Goal: Contribute content: Add original content to the website for others to see

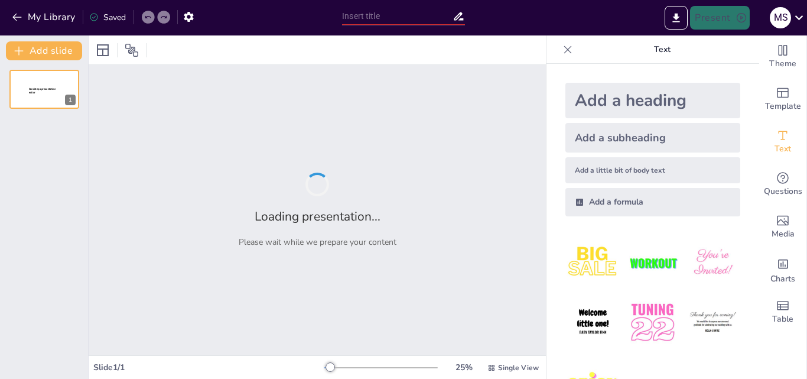
type input "Prácticas de Responsabilidad Social Empresarial en MYPES: Un Análisis Comparati…"
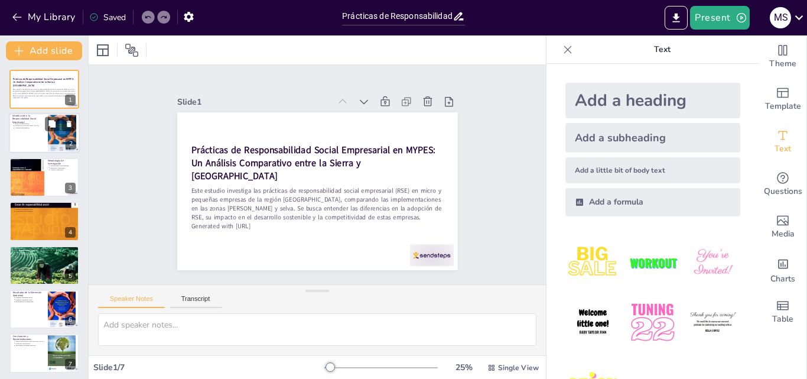
click at [26, 135] on div at bounding box center [44, 133] width 71 height 40
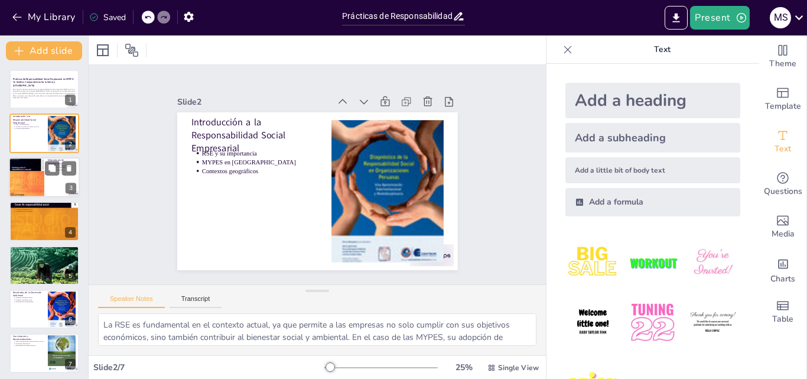
click at [25, 183] on div at bounding box center [26, 177] width 35 height 47
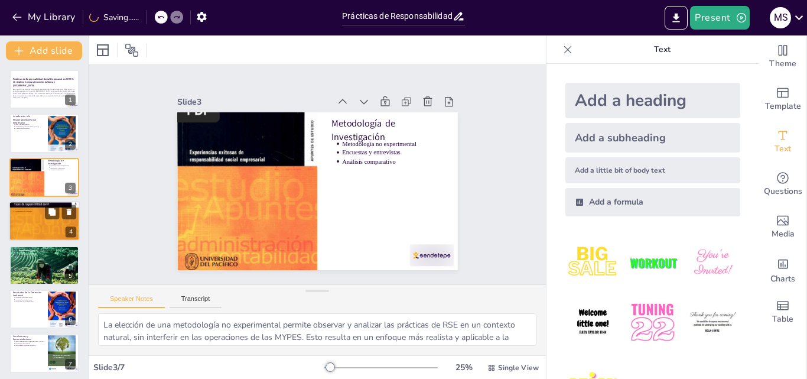
click at [43, 230] on div at bounding box center [44, 221] width 71 height 95
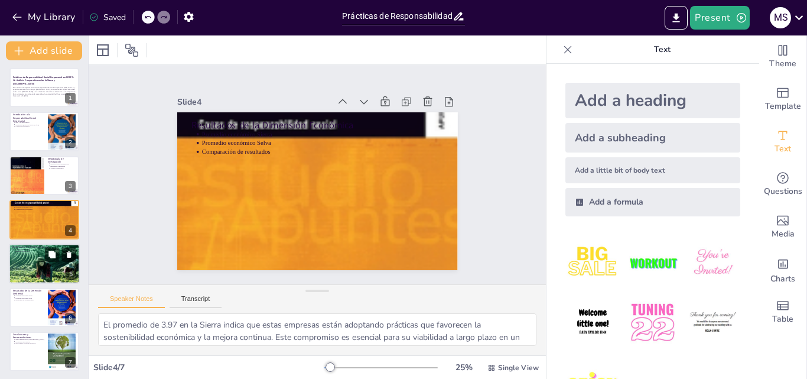
click at [57, 272] on div at bounding box center [44, 263] width 71 height 100
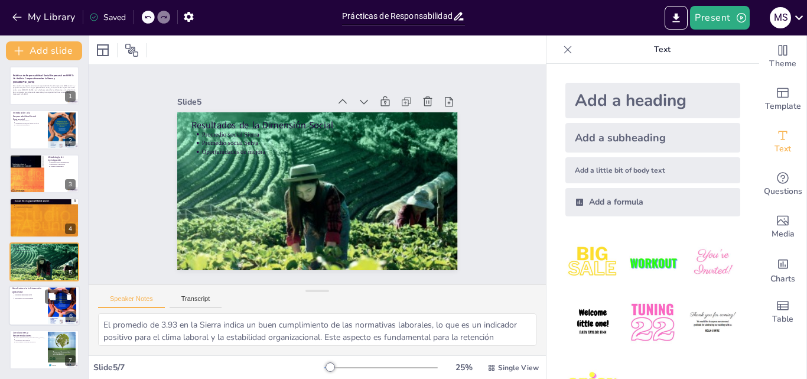
click at [40, 307] on div at bounding box center [44, 305] width 71 height 40
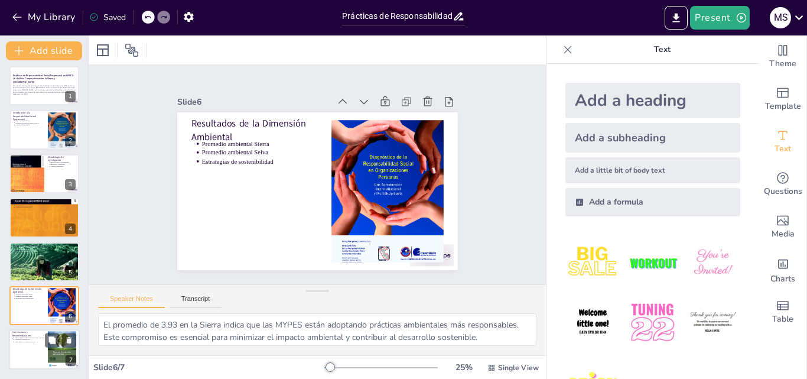
click at [34, 341] on p "Intercambio de buenas prácticas" at bounding box center [30, 342] width 30 height 2
type textarea "La mayor adopción de prácticas de RSE en la Sierra es un indicador positivo que…"
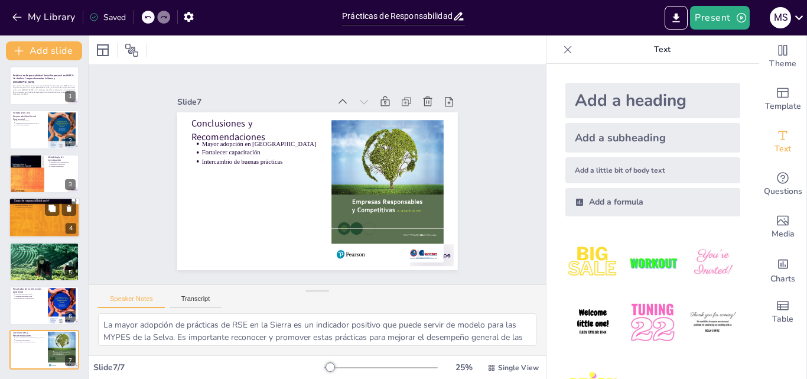
scroll to position [0, 0]
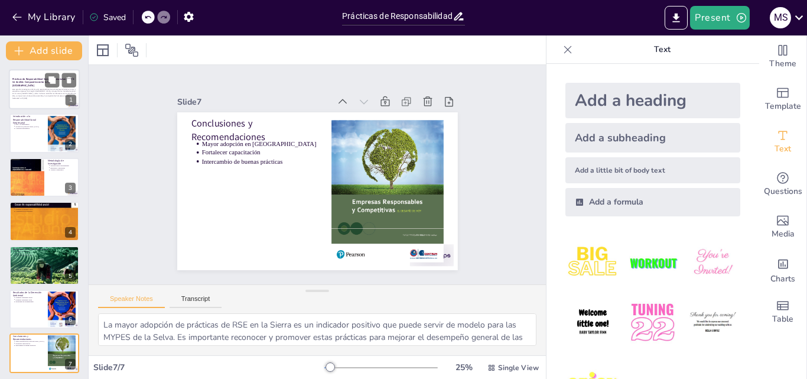
click at [23, 81] on strong "Prácticas de Responsabilidad Social Empresarial en MYPES: Un Análisis Comparati…" at bounding box center [43, 82] width 62 height 10
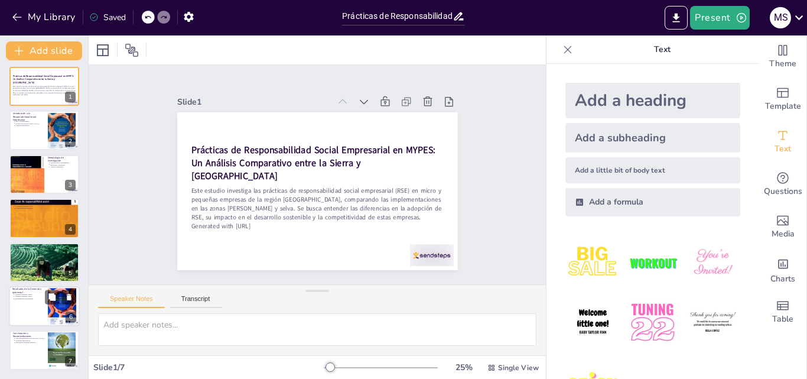
scroll to position [4, 0]
click at [20, 124] on p "Contextos geográficos" at bounding box center [30, 125] width 30 height 2
type textarea "La RSE es fundamental en el contexto actual, ya que permite a las empresas no s…"
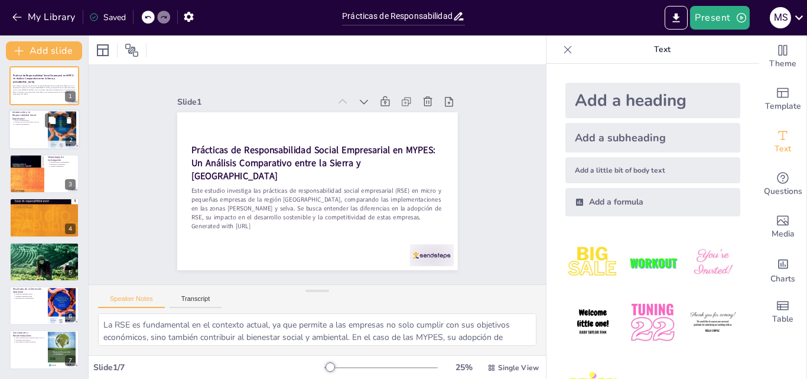
scroll to position [0, 0]
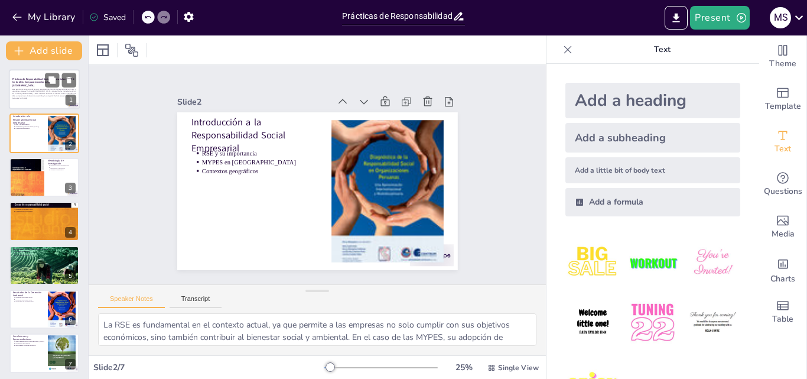
click at [25, 86] on div "Prácticas de Responsabilidad Social Empresarial en MYPES: Un Análisis Comparati…" at bounding box center [44, 83] width 64 height 8
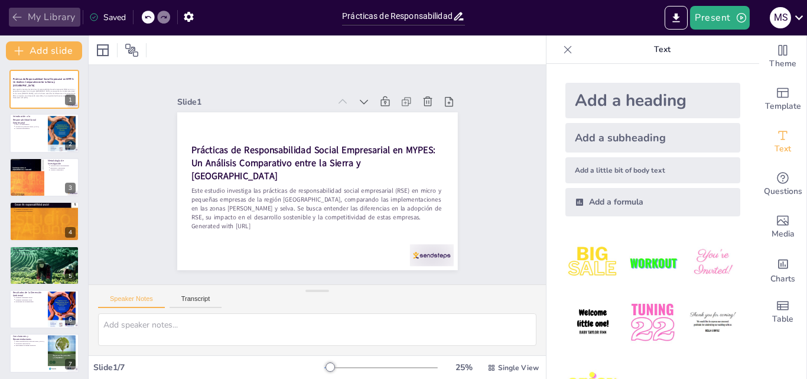
click at [15, 17] on icon "button" at bounding box center [16, 18] width 9 height 8
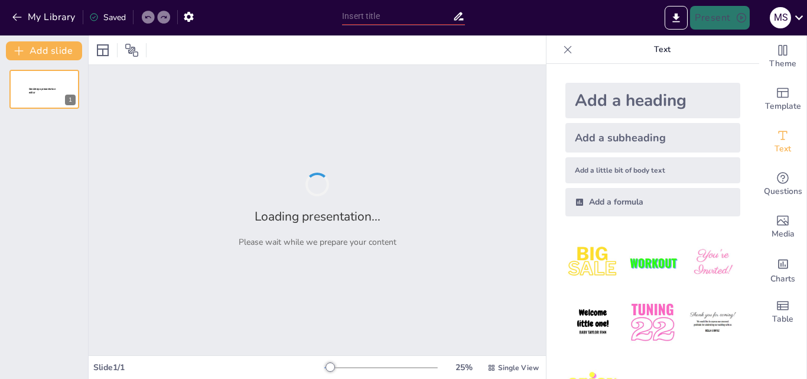
type input "Prácticas de Responsabilidad Social Empresarial en MYPES: Un Análisis Comparati…"
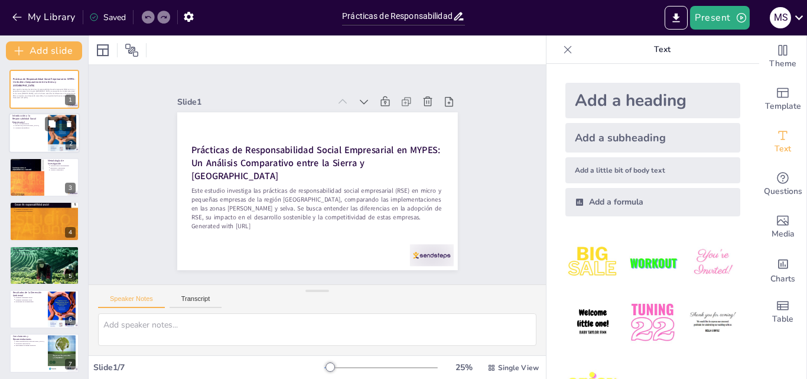
click at [31, 115] on p "Introducción a la Responsabilidad Social Empresarial" at bounding box center [28, 119] width 32 height 10
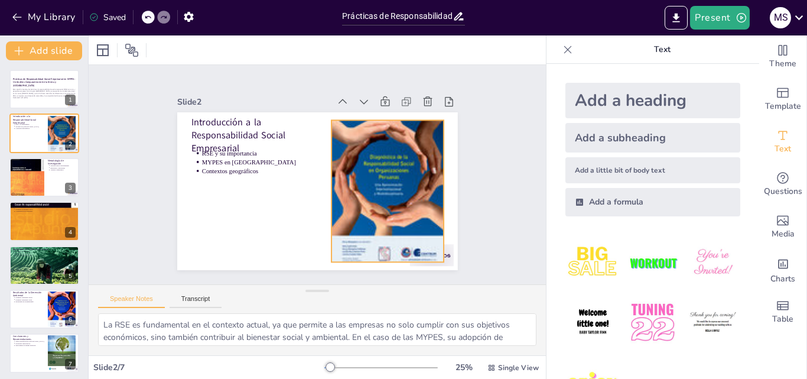
click at [330, 174] on div at bounding box center [289, 108] width 195 height 184
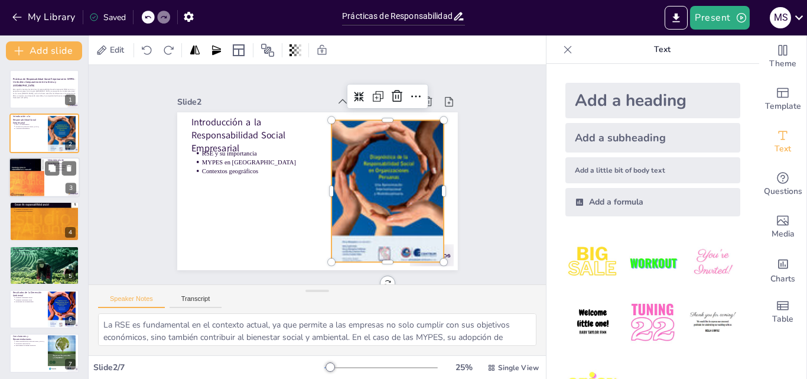
click at [26, 181] on div at bounding box center [26, 177] width 35 height 47
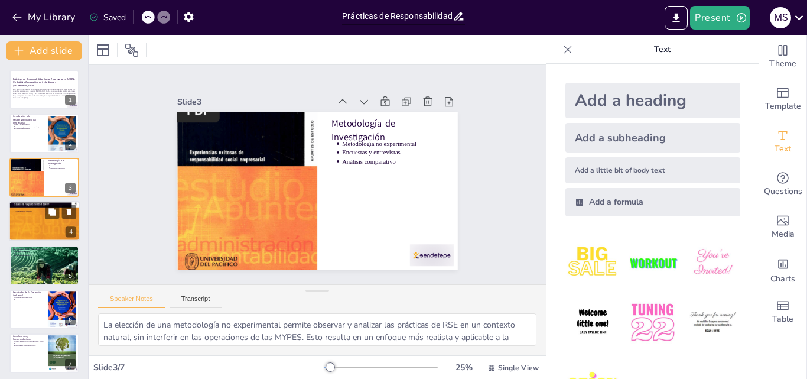
click at [27, 232] on div at bounding box center [44, 221] width 71 height 95
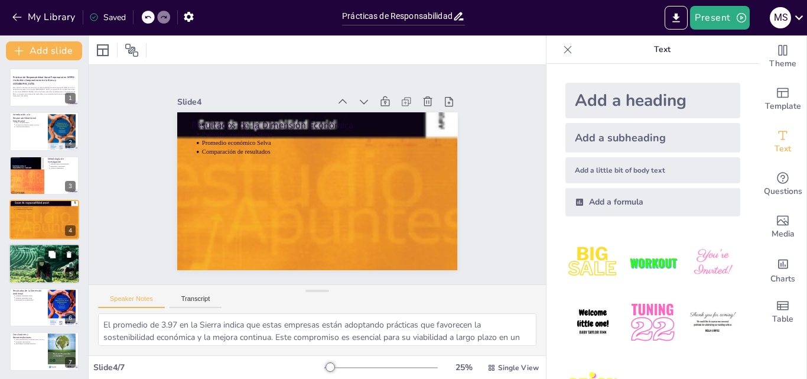
click at [35, 261] on div at bounding box center [44, 263] width 71 height 100
type textarea "El promedio de 3.93 en la Sierra indica un buen cumplimiento de las normativas …"
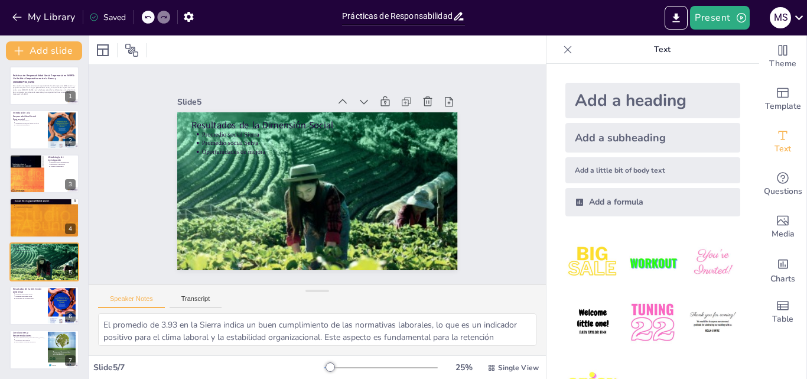
drag, startPoint x: 13, startPoint y: 20, endPoint x: 174, endPoint y: 76, distance: 171.0
click at [174, 76] on div "My Library Saved Prácticas de Responsabilidad Social Empresarial en MYPES: Un A…" at bounding box center [403, 189] width 807 height 379
click at [781, 56] on icon "Change the overall theme" at bounding box center [783, 50] width 14 height 14
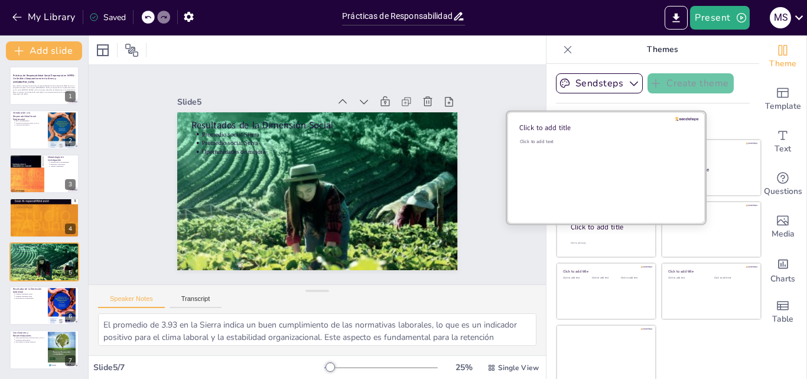
click at [561, 173] on div "Click to add text" at bounding box center [604, 174] width 169 height 73
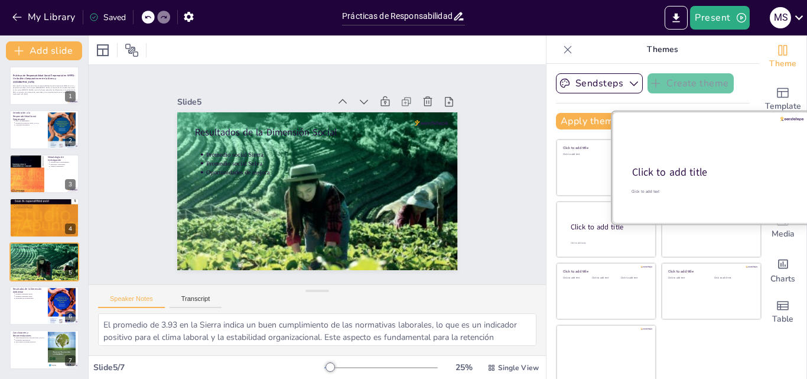
click at [717, 174] on div "Click to add title" at bounding box center [710, 172] width 157 height 14
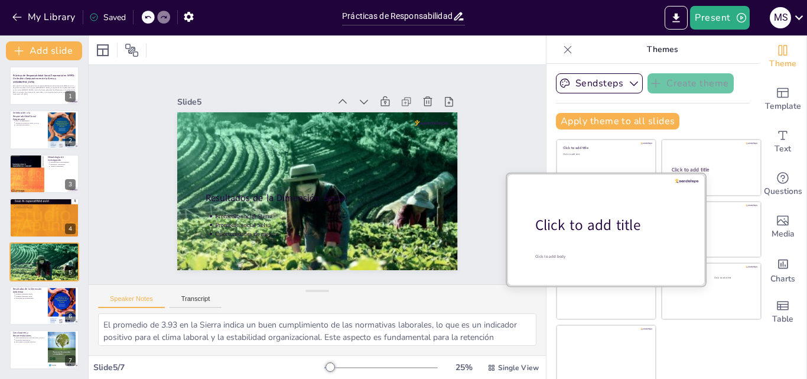
click at [570, 226] on div "Click to add title" at bounding box center [610, 225] width 151 height 20
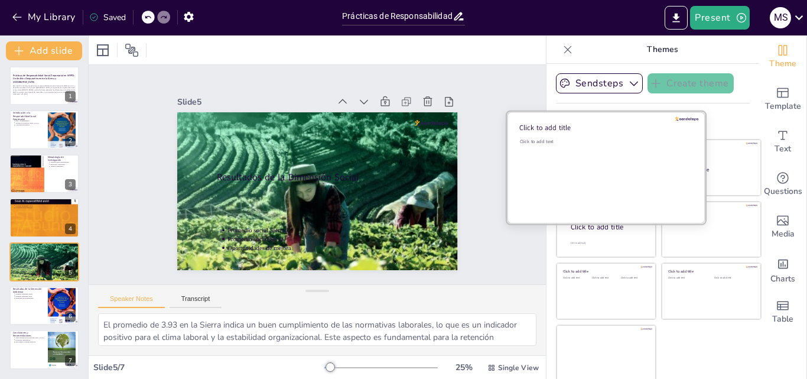
click at [564, 148] on div "Click to add text" at bounding box center [604, 174] width 169 height 73
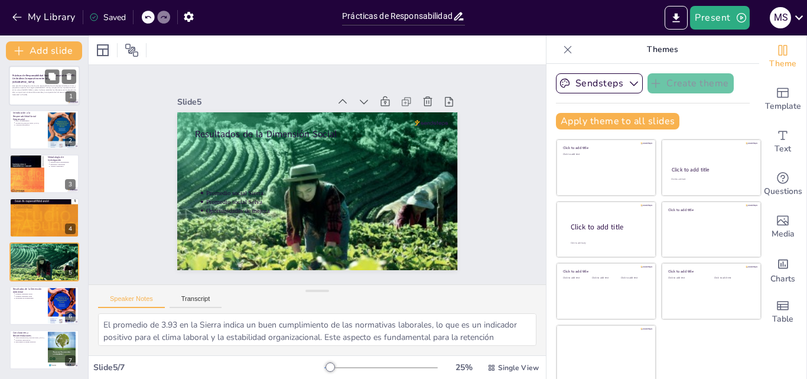
click at [28, 85] on p "Este estudio investiga las prácticas de responsabilidad social empresarial (RSE…" at bounding box center [44, 89] width 64 height 9
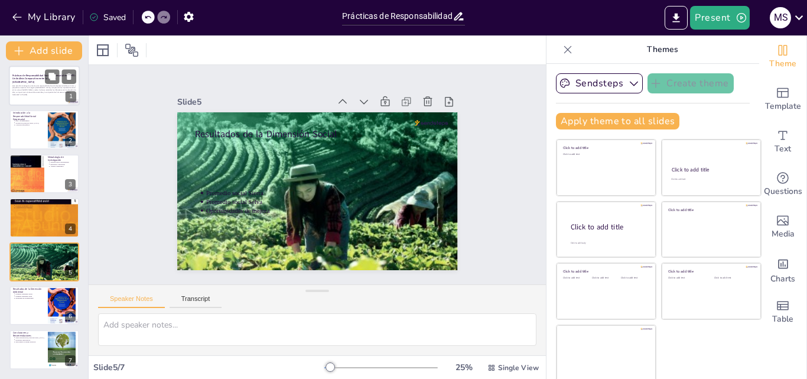
scroll to position [0, 0]
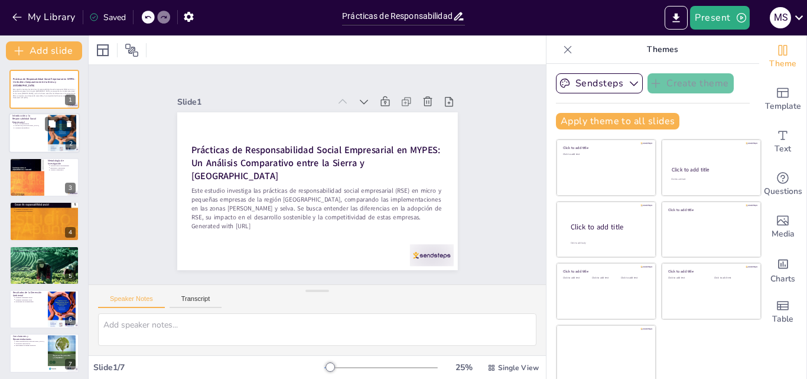
click at [35, 130] on div at bounding box center [44, 133] width 71 height 40
type textarea "La RSE es fundamental en el contexto actual, ya que permite a las empresas no s…"
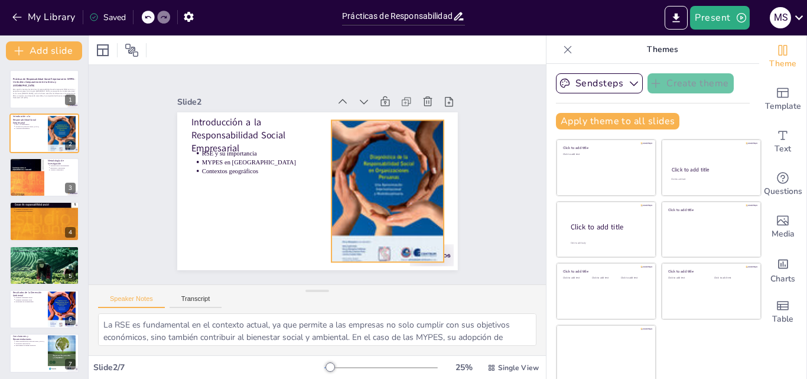
click at [385, 176] on div at bounding box center [369, 224] width 177 height 194
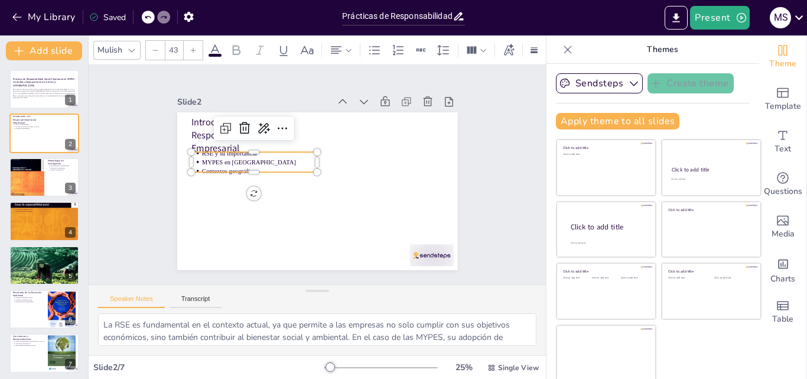
click at [267, 160] on p "MYPES en [GEOGRAPHIC_DATA]" at bounding box center [300, 118] width 66 height 105
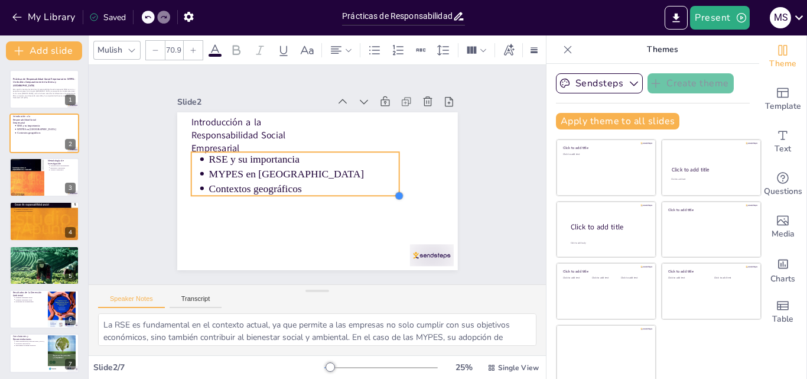
drag, startPoint x: 303, startPoint y: 167, endPoint x: 340, endPoint y: 180, distance: 39.4
click at [340, 180] on div "Introducción a la Responsabilidad Social Empresarial RSE y su importancia MYPES…" at bounding box center [313, 191] width 307 height 213
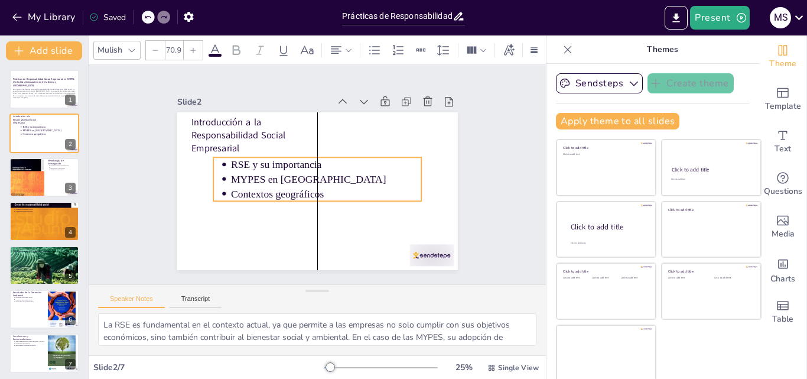
drag, startPoint x: 350, startPoint y: 169, endPoint x: 411, endPoint y: 173, distance: 61.0
click at [394, 173] on div "Introducción a la Responsabilidad Social Empresarial RSE y su importancia MYPES…" at bounding box center [380, 167] width 30 height 279
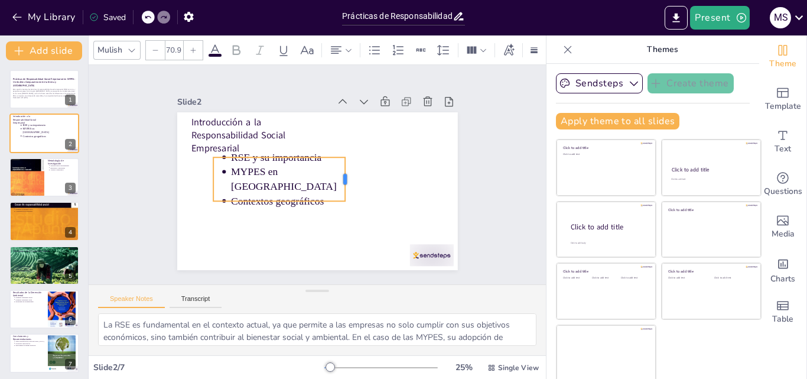
drag, startPoint x: 410, startPoint y: 174, endPoint x: 333, endPoint y: 174, distance: 76.2
click at [342, 174] on div at bounding box center [349, 182] width 14 height 44
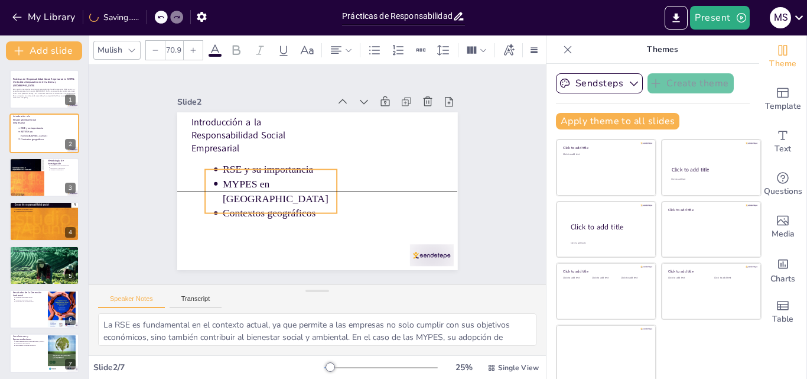
drag, startPoint x: 272, startPoint y: 183, endPoint x: 264, endPoint y: 191, distance: 12.1
click at [264, 191] on ul "RSE y su importancia MYPES en Perú Contextos geográficos" at bounding box center [268, 171] width 144 height 107
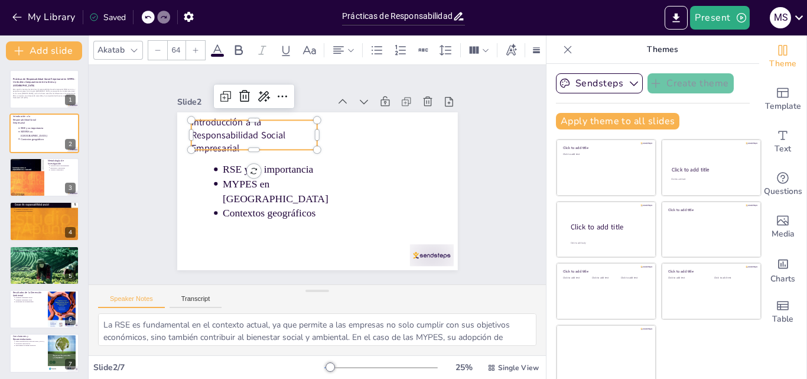
click at [211, 150] on div "Introducción a la Responsabilidad Social Empresarial RSE y su importancia MYPES…" at bounding box center [312, 190] width 316 height 237
click at [250, 326] on textarea "La RSE es fundamental en el contexto actual, ya que permite a las empresas no s…" at bounding box center [317, 329] width 438 height 33
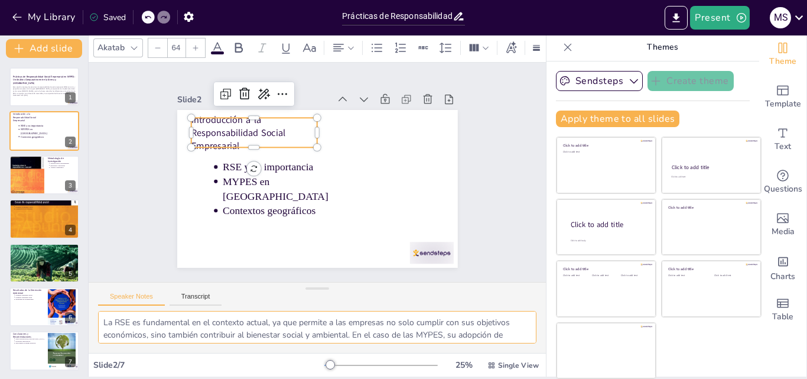
click at [446, 324] on textarea "La RSE es fundamental en el contexto actual, ya que permite a las empresas no s…" at bounding box center [317, 327] width 438 height 33
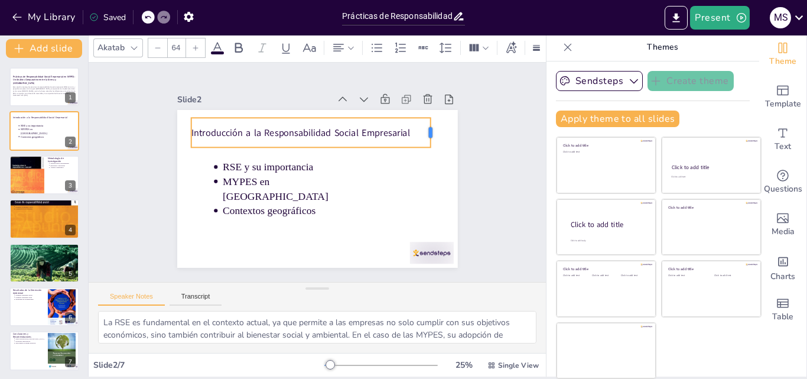
drag, startPoint x: 304, startPoint y: 128, endPoint x: 417, endPoint y: 128, distance: 113.5
click at [433, 155] on div at bounding box center [442, 170] width 18 height 31
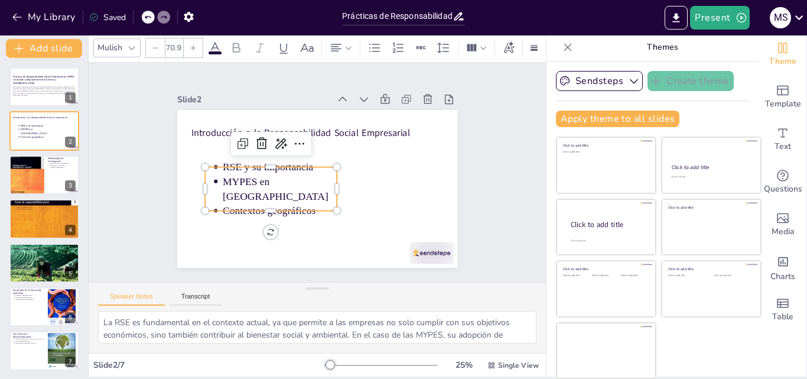
click at [260, 187] on p "MYPES en [GEOGRAPHIC_DATA]" at bounding box center [278, 160] width 105 height 98
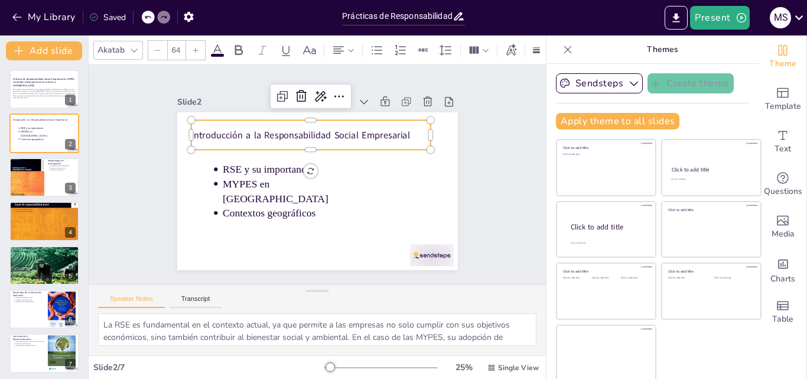
click at [220, 139] on div "Introducción a la Responsabilidad Social Empresarial" at bounding box center [331, 136] width 222 height 145
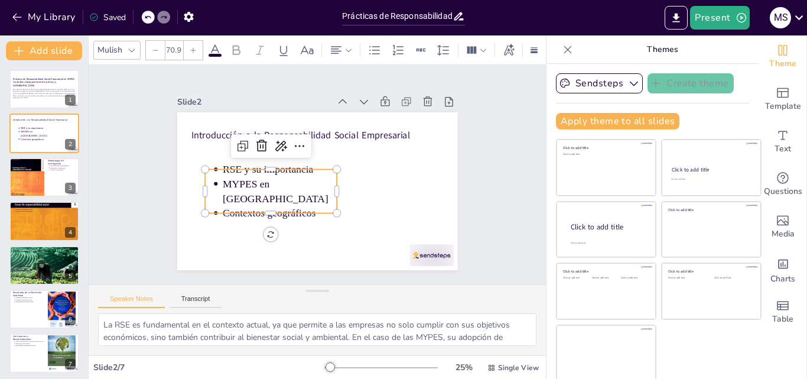
click at [222, 189] on p "MYPES en [GEOGRAPHIC_DATA]" at bounding box center [276, 174] width 116 height 73
drag, startPoint x: 126, startPoint y: 46, endPoint x: 136, endPoint y: 45, distance: 10.1
click at [126, 45] on div at bounding box center [132, 50] width 14 height 14
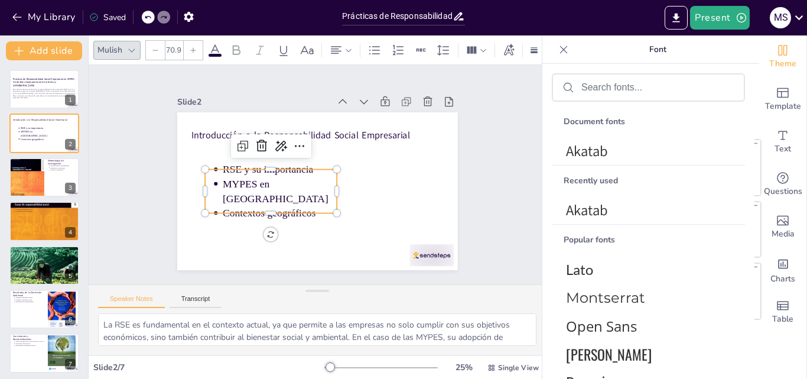
click at [132, 46] on icon at bounding box center [131, 50] width 9 height 9
click at [592, 148] on span "Akatab" at bounding box center [646, 151] width 160 height 20
type input "--"
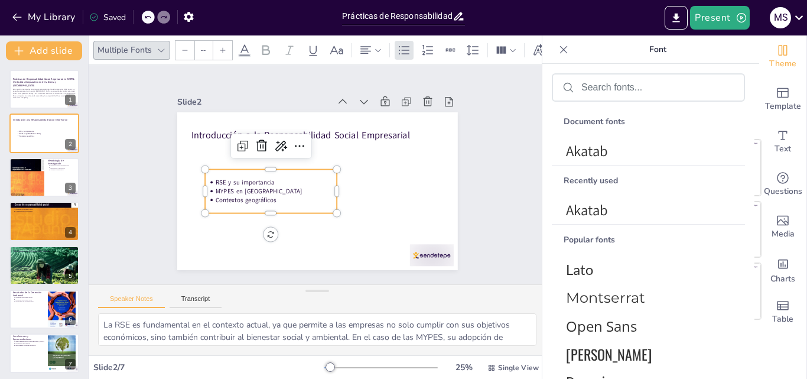
click at [332, 168] on div at bounding box center [337, 173] width 11 height 11
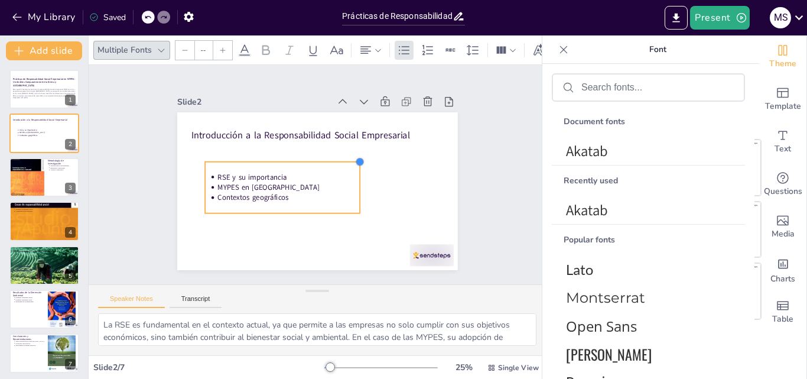
drag, startPoint x: 326, startPoint y: 166, endPoint x: 348, endPoint y: 163, distance: 22.7
click at [348, 163] on div "Introducción a la Responsabilidad Social Empresarial RSE y su importancia MYPES…" at bounding box center [309, 188] width 322 height 277
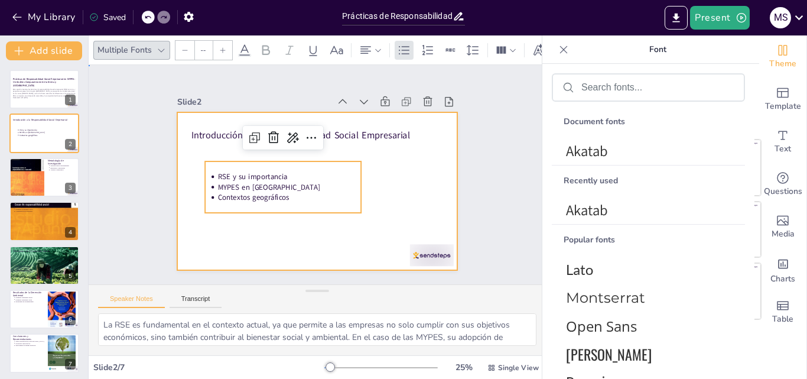
click at [410, 164] on div at bounding box center [312, 190] width 316 height 236
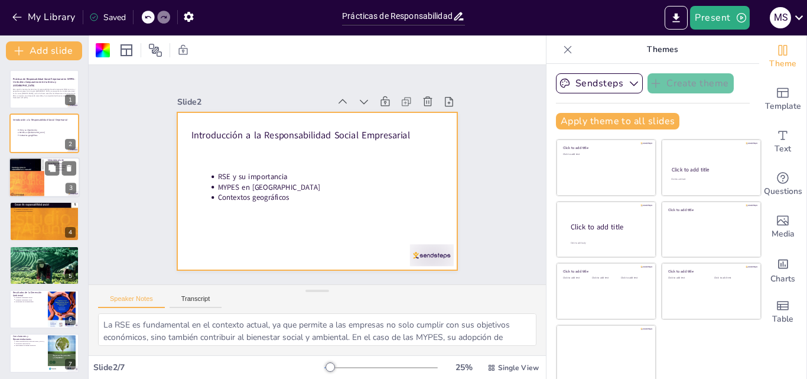
click at [37, 189] on div at bounding box center [26, 177] width 35 height 47
type textarea "La elección de una metodología no experimental permite observar y analizar las …"
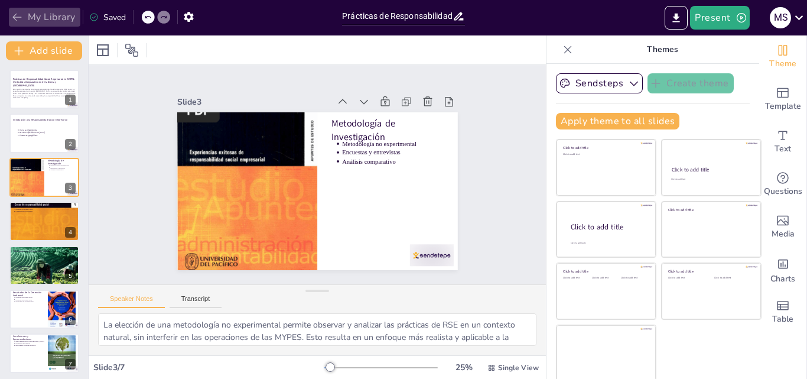
click at [17, 14] on icon "button" at bounding box center [17, 17] width 12 height 12
